Goal: Information Seeking & Learning: Learn about a topic

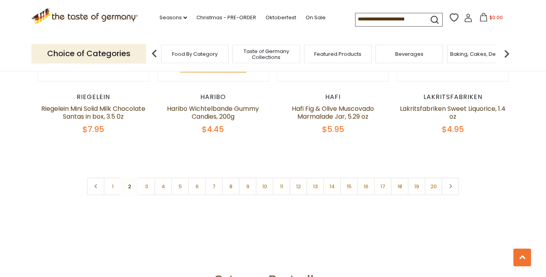
scroll to position [1898, 0]
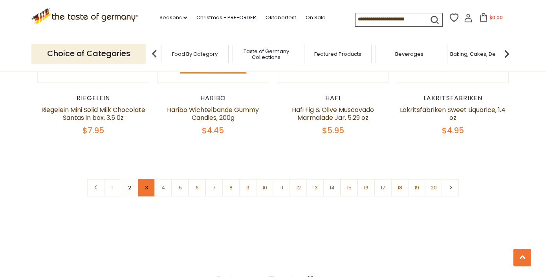
click at [147, 179] on link "3" at bounding box center [147, 188] width 18 height 18
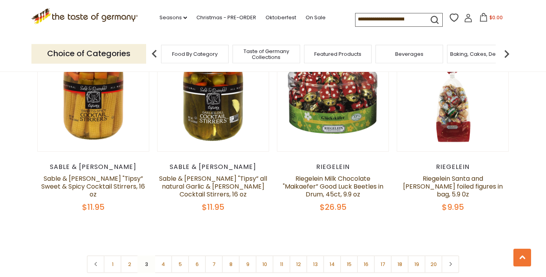
scroll to position [1804, 0]
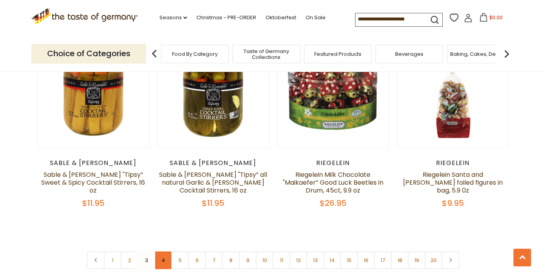
click at [167, 251] on link "4" at bounding box center [163, 260] width 18 height 18
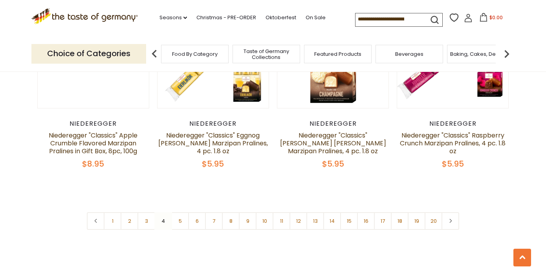
scroll to position [1898, 0]
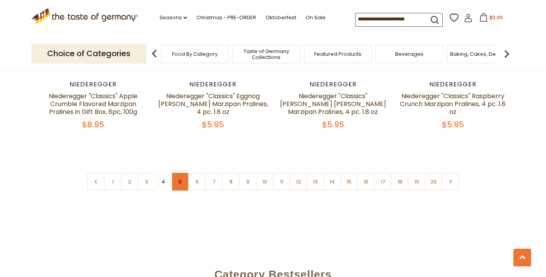
click at [181, 173] on link "5" at bounding box center [180, 182] width 18 height 18
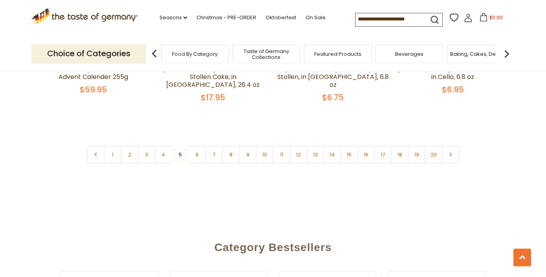
scroll to position [1936, 0]
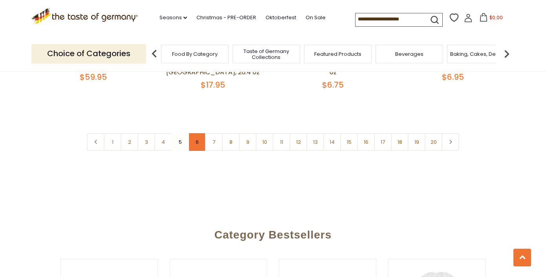
click at [199, 136] on link "6" at bounding box center [197, 142] width 18 height 18
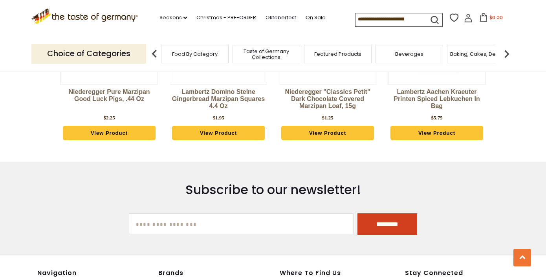
scroll to position [2219, 0]
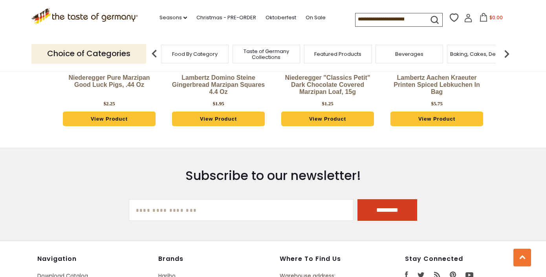
click at [167, 199] on input "[EMAIL_ADDRESS][DOMAIN_NAME]" at bounding box center [241, 210] width 225 height 22
type input "**********"
click at [381, 199] on input "*********" at bounding box center [388, 210] width 60 height 22
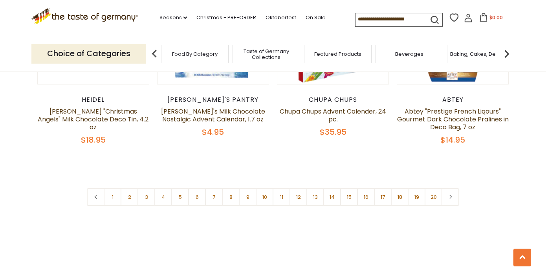
scroll to position [1818, 0]
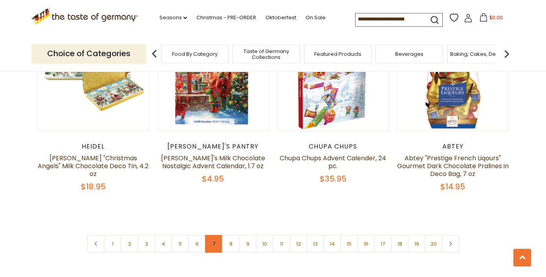
click at [214, 235] on link "7" at bounding box center [214, 244] width 18 height 18
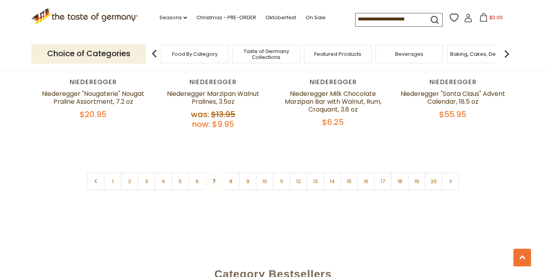
scroll to position [1917, 0]
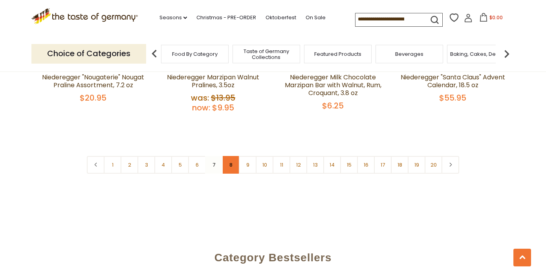
click at [233, 158] on link "8" at bounding box center [231, 165] width 18 height 18
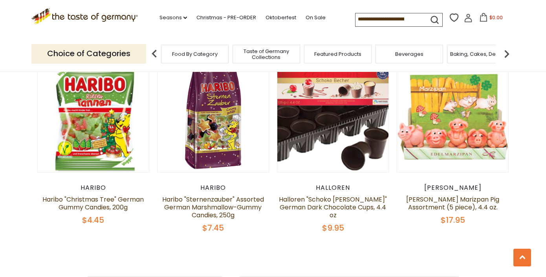
scroll to position [1804, 0]
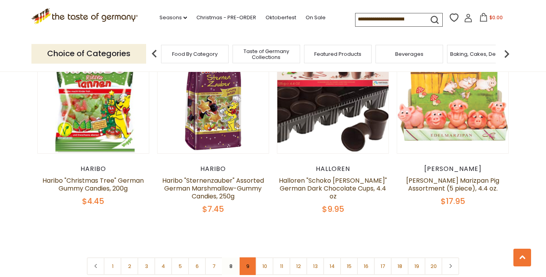
click at [248, 257] on link "9" at bounding box center [248, 266] width 18 height 18
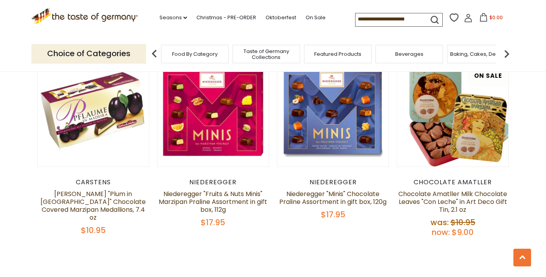
scroll to position [1879, 0]
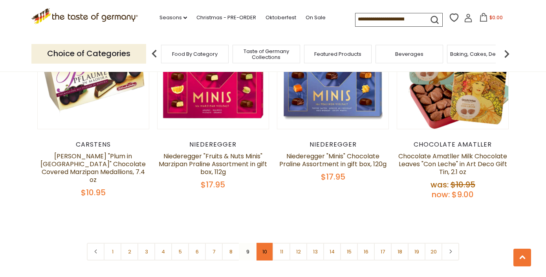
click at [266, 243] on link "10" at bounding box center [265, 252] width 18 height 18
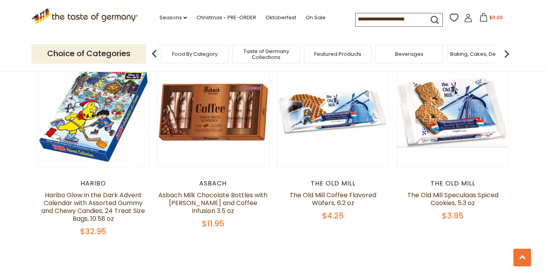
scroll to position [1842, 0]
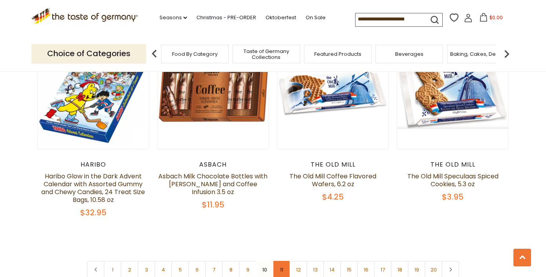
click at [283, 261] on link "11" at bounding box center [282, 270] width 18 height 18
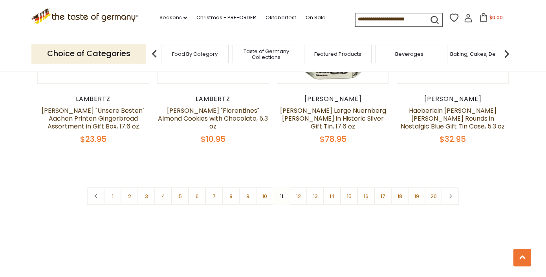
scroll to position [1898, 0]
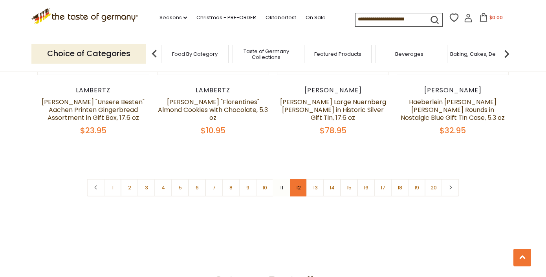
click at [300, 180] on link "12" at bounding box center [299, 188] width 18 height 18
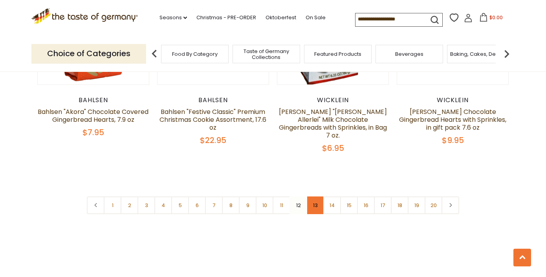
click at [317, 196] on link "13" at bounding box center [315, 205] width 18 height 18
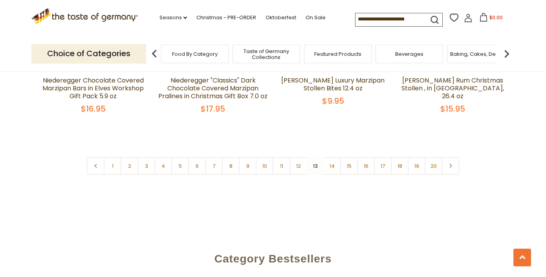
scroll to position [1936, 0]
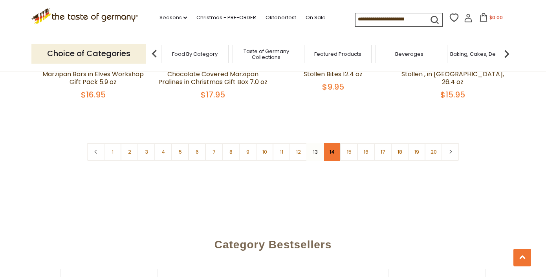
click at [332, 154] on link "14" at bounding box center [332, 152] width 18 height 18
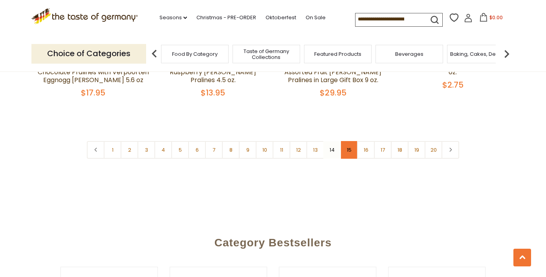
click at [347, 141] on link "15" at bounding box center [349, 150] width 18 height 18
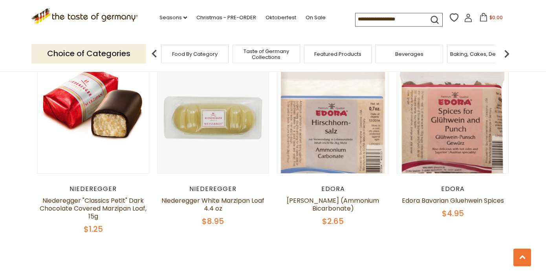
scroll to position [1804, 0]
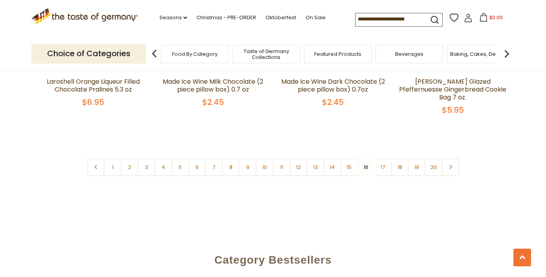
scroll to position [1898, 0]
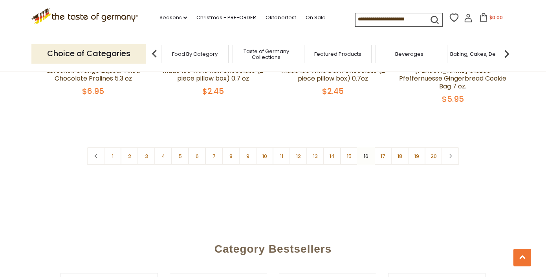
drag, startPoint x: 385, startPoint y: 132, endPoint x: 400, endPoint y: 122, distance: 18.3
click at [385, 147] on link "17" at bounding box center [383, 156] width 18 height 18
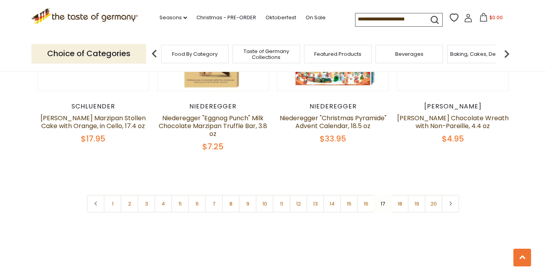
scroll to position [1862, 0]
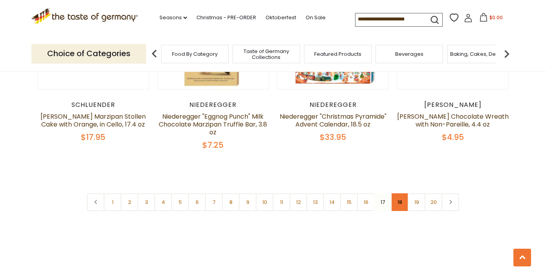
click at [401, 193] on link "18" at bounding box center [400, 202] width 18 height 18
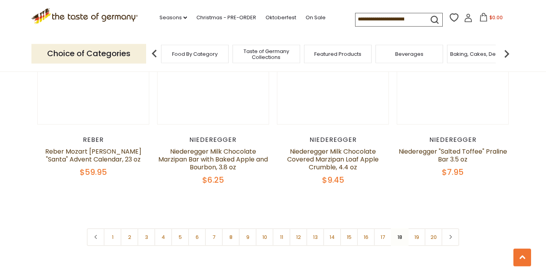
scroll to position [1860, 0]
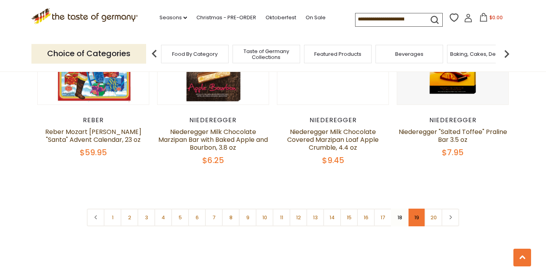
click at [417, 209] on link "19" at bounding box center [417, 218] width 18 height 18
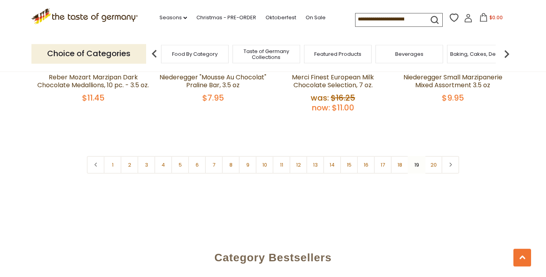
scroll to position [1955, 0]
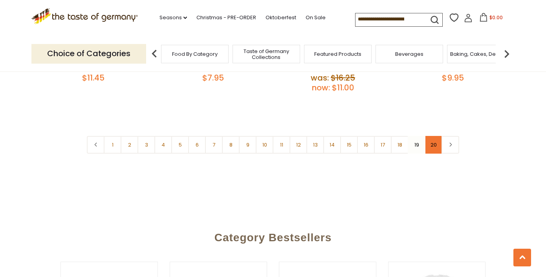
click at [437, 136] on link "20" at bounding box center [434, 145] width 18 height 18
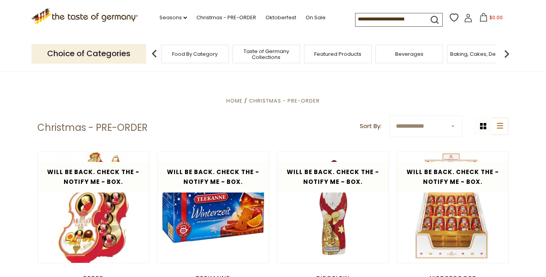
scroll to position [144, 0]
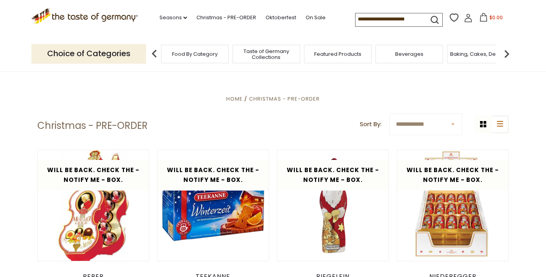
click at [341, 51] on span "Featured Products" at bounding box center [337, 54] width 47 height 6
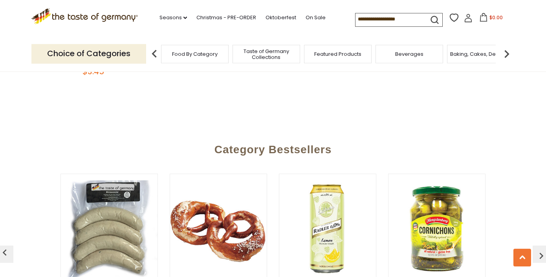
scroll to position [811, 0]
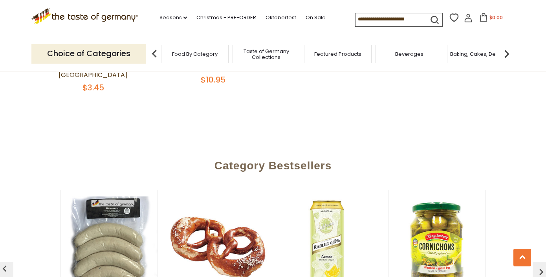
click at [484, 53] on span "Baking, Cakes, Desserts" at bounding box center [480, 54] width 61 height 6
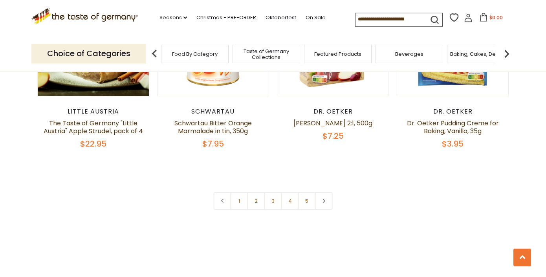
scroll to position [1848, 0]
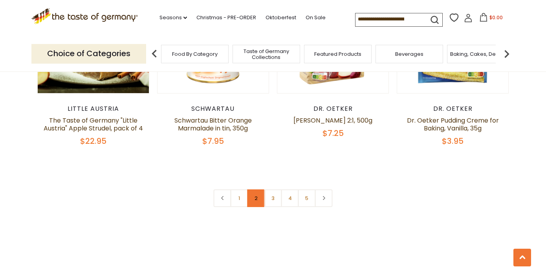
click at [258, 189] on link "2" at bounding box center [257, 198] width 18 height 18
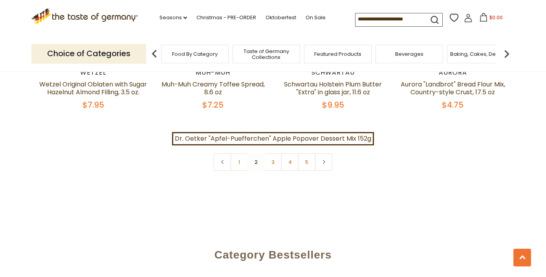
scroll to position [1898, 0]
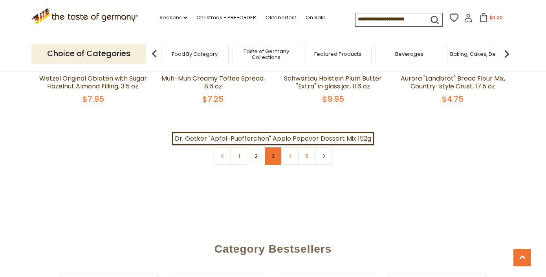
click at [273, 147] on link "3" at bounding box center [273, 156] width 18 height 18
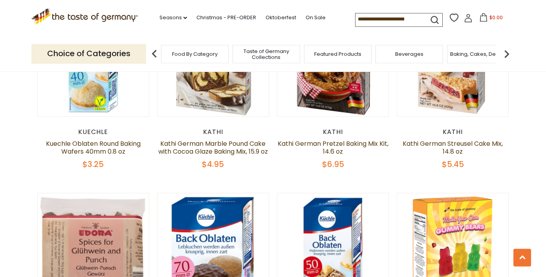
scroll to position [1464, 0]
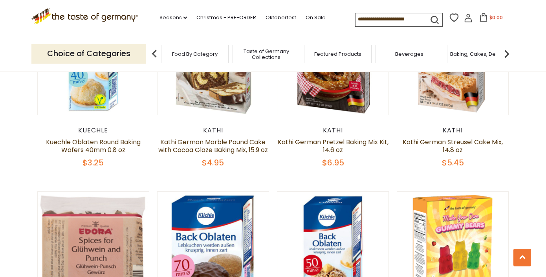
click at [507, 53] on img at bounding box center [507, 54] width 16 height 16
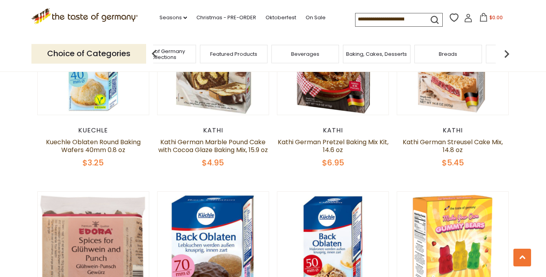
click at [507, 53] on img at bounding box center [507, 54] width 16 height 16
click at [507, 51] on img at bounding box center [507, 54] width 16 height 16
click at [255, 56] on div "Cookies" at bounding box center [247, 54] width 68 height 18
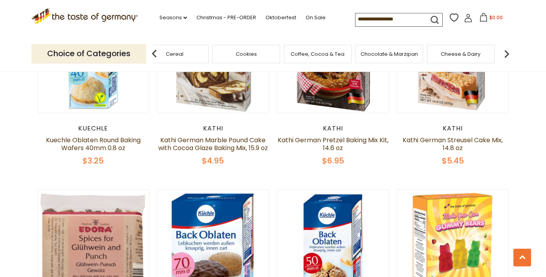
scroll to position [1469, 0]
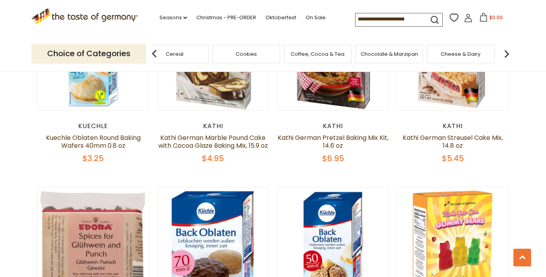
click at [251, 51] on span "Cookies" at bounding box center [246, 54] width 21 height 6
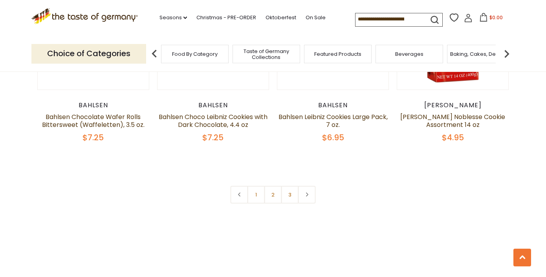
scroll to position [1857, 0]
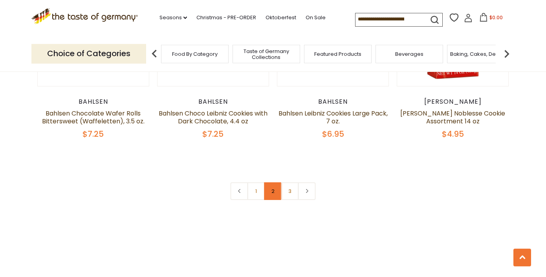
click at [273, 192] on link "2" at bounding box center [273, 191] width 18 height 18
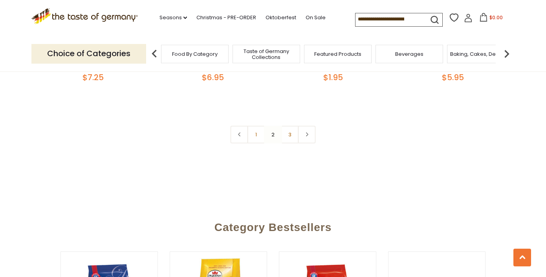
scroll to position [1906, 0]
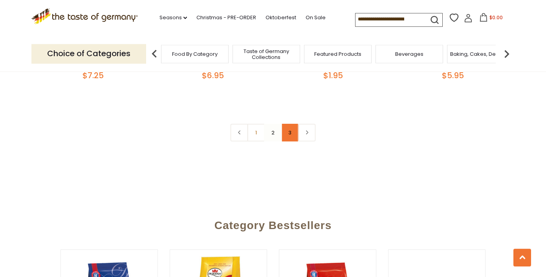
click at [289, 131] on link "3" at bounding box center [290, 133] width 18 height 18
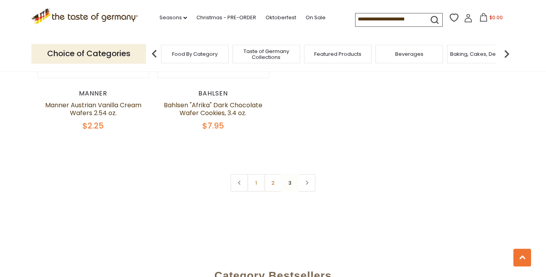
scroll to position [521, 0]
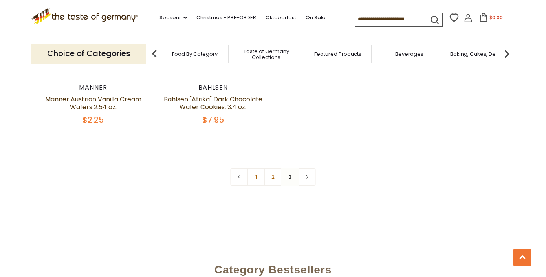
click at [505, 52] on img at bounding box center [507, 54] width 16 height 16
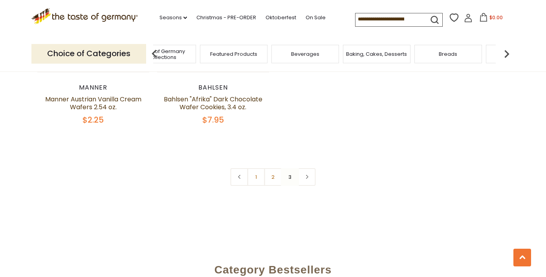
click at [505, 52] on img at bounding box center [507, 54] width 16 height 16
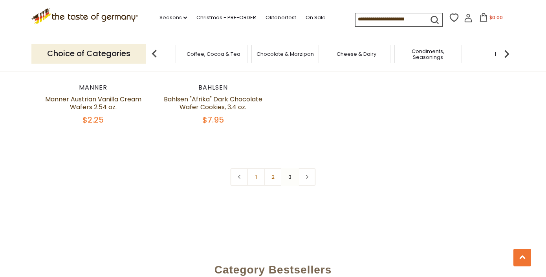
click at [505, 52] on img at bounding box center [507, 54] width 16 height 16
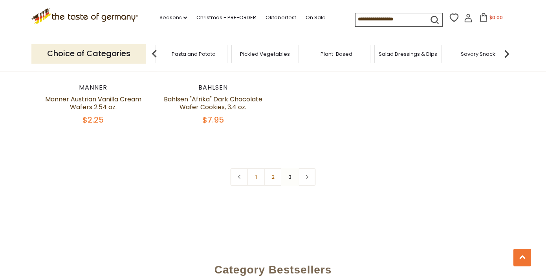
click at [505, 52] on img at bounding box center [507, 54] width 16 height 16
click at [506, 52] on img at bounding box center [507, 54] width 16 height 16
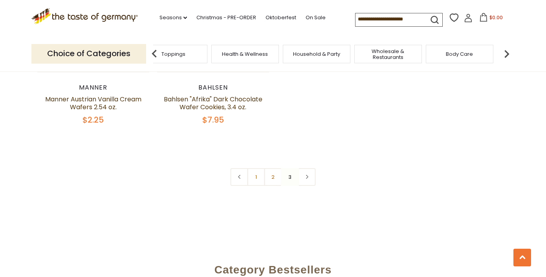
click at [322, 54] on span "Household & Party" at bounding box center [316, 54] width 47 height 6
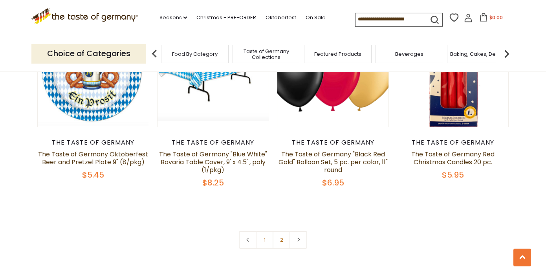
scroll to position [1753, 0]
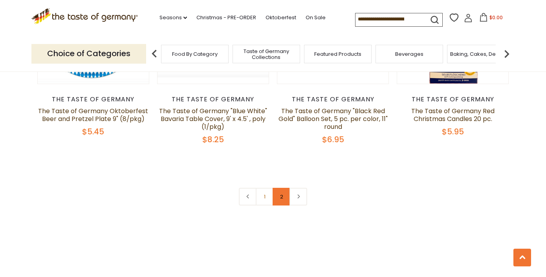
click at [281, 195] on link "2" at bounding box center [282, 197] width 18 height 18
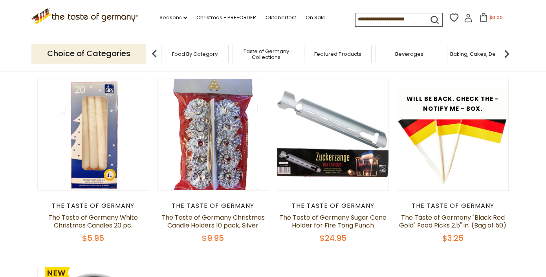
scroll to position [0, 0]
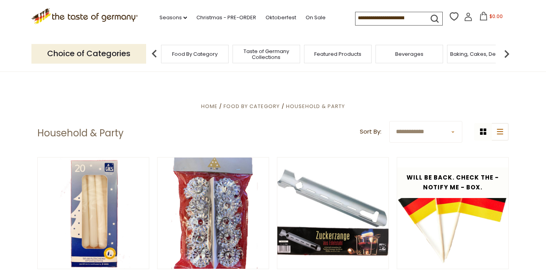
click at [506, 51] on img at bounding box center [507, 54] width 16 height 16
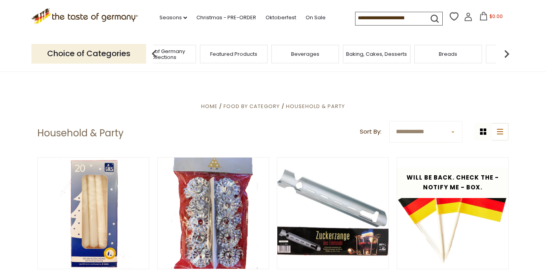
click at [506, 51] on img at bounding box center [507, 54] width 16 height 16
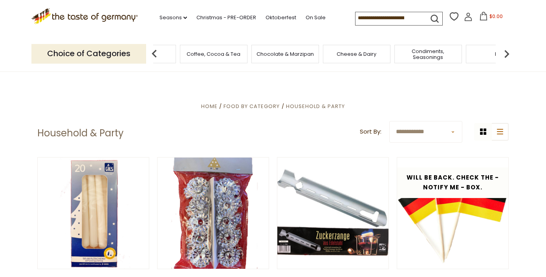
click at [506, 51] on img at bounding box center [507, 54] width 16 height 16
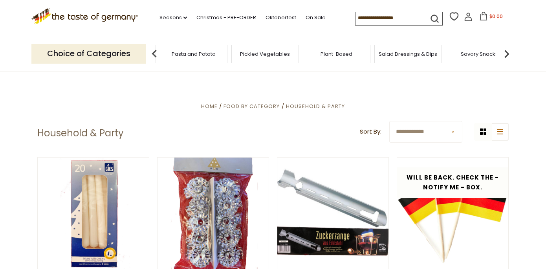
click at [506, 51] on img at bounding box center [507, 54] width 16 height 16
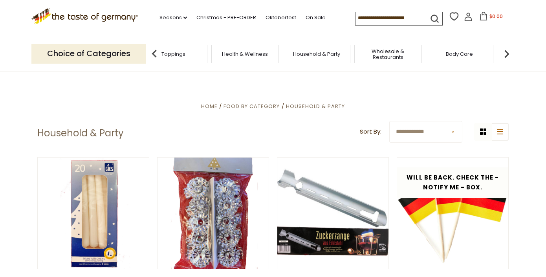
click at [506, 51] on img at bounding box center [507, 54] width 16 height 16
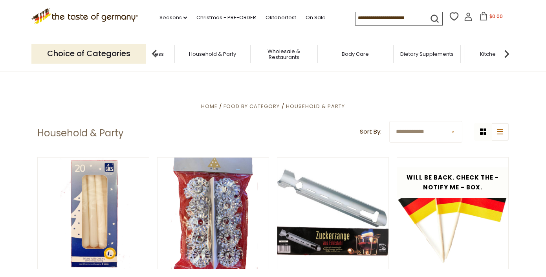
click at [506, 51] on img at bounding box center [507, 54] width 16 height 16
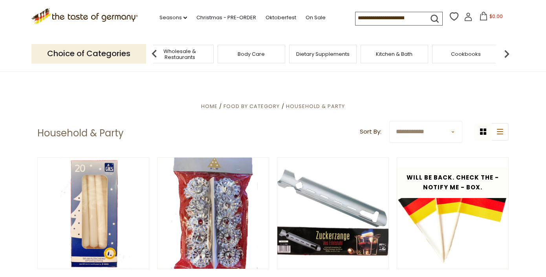
click at [506, 51] on img at bounding box center [507, 54] width 16 height 16
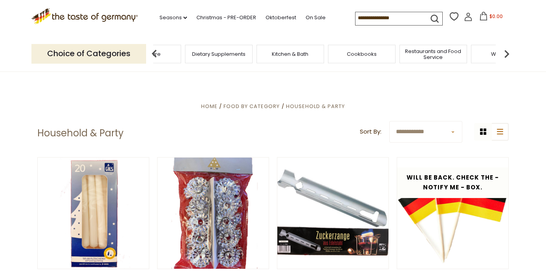
click at [506, 51] on img at bounding box center [507, 54] width 16 height 16
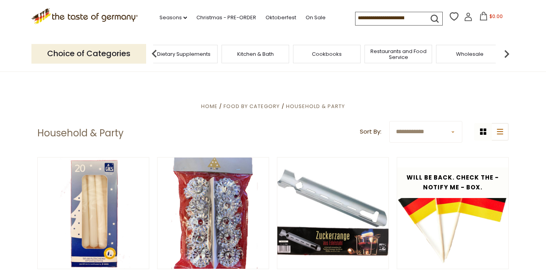
click at [222, 54] on div "Kitchen & Bath" at bounding box center [256, 54] width 68 height 18
click at [261, 51] on span "Kitchen & Bath" at bounding box center [255, 54] width 37 height 6
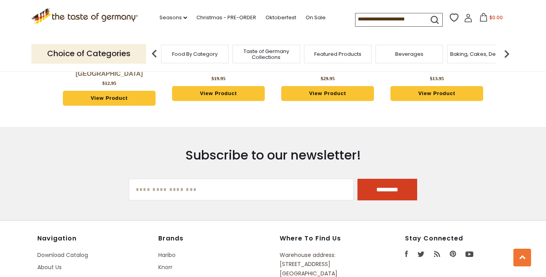
scroll to position [886, 0]
